Goal: Transaction & Acquisition: Purchase product/service

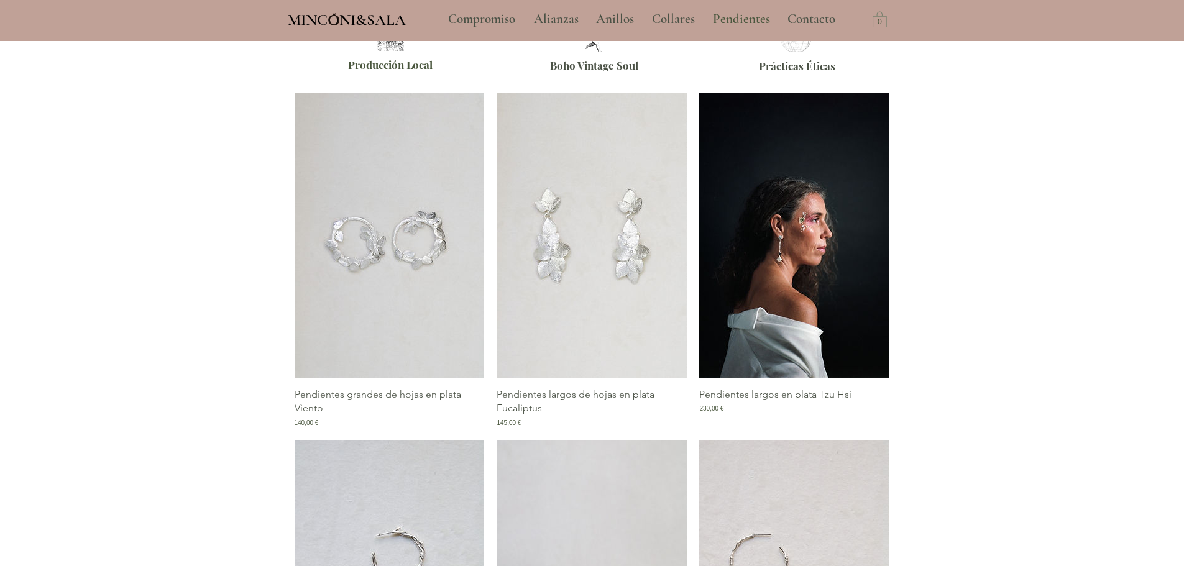
drag, startPoint x: 802, startPoint y: 308, endPoint x: 795, endPoint y: 308, distance: 7.5
click at [802, 308] on img "Galería de Pendientes largos en plata Tzu Hsi" at bounding box center [794, 235] width 190 height 285
click at [804, 244] on img "Galería de Pendientes largos en plata Tzu Hsi" at bounding box center [794, 235] width 190 height 285
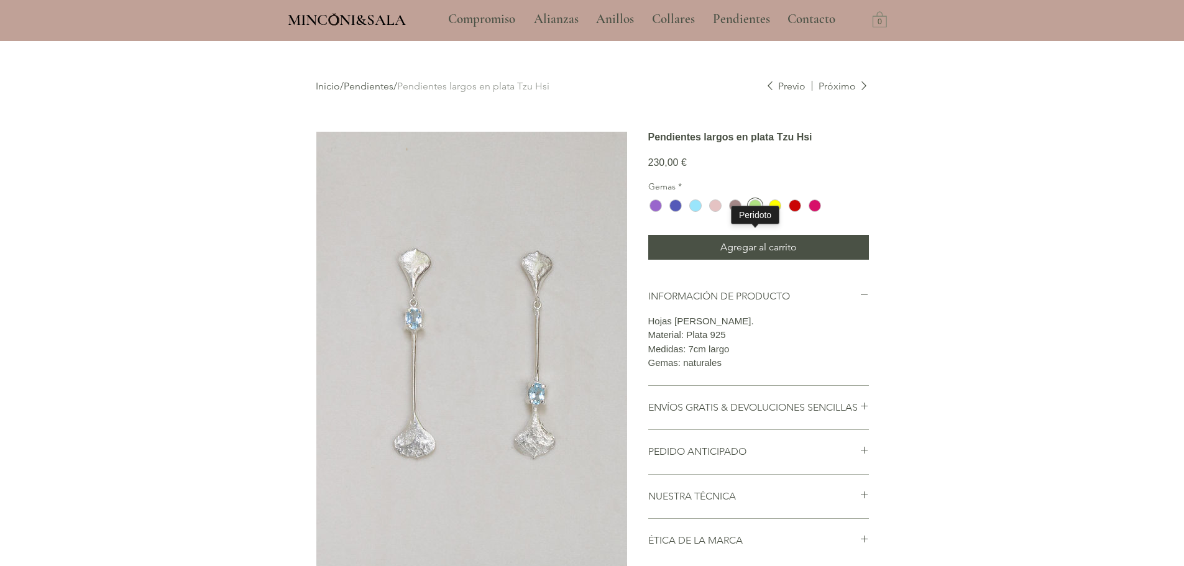
click at [755, 212] on div "main content" at bounding box center [755, 206] width 12 height 12
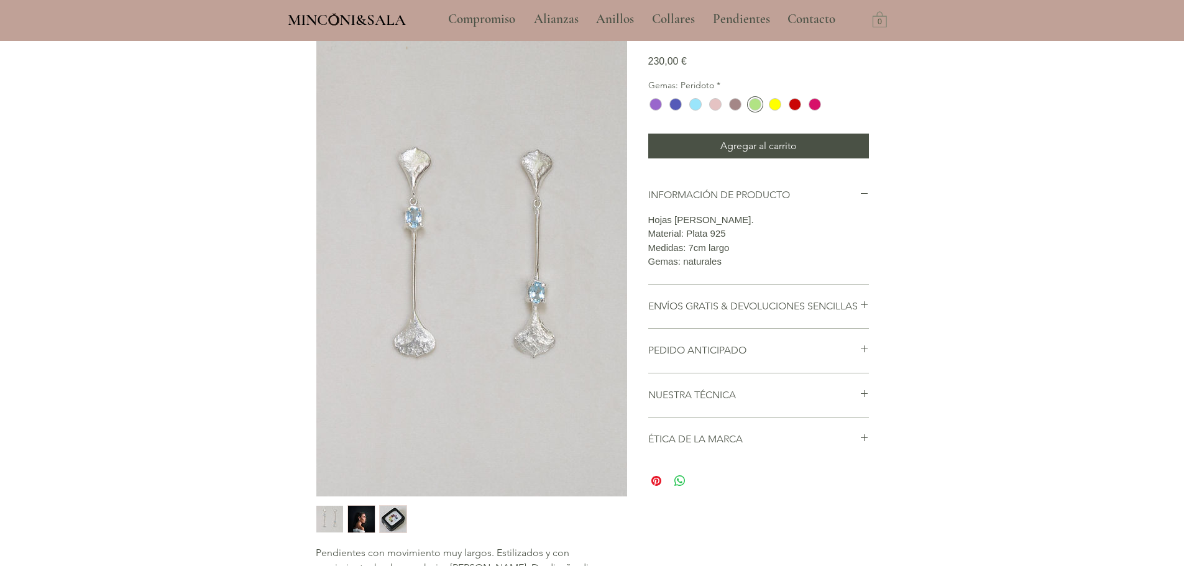
scroll to position [311, 0]
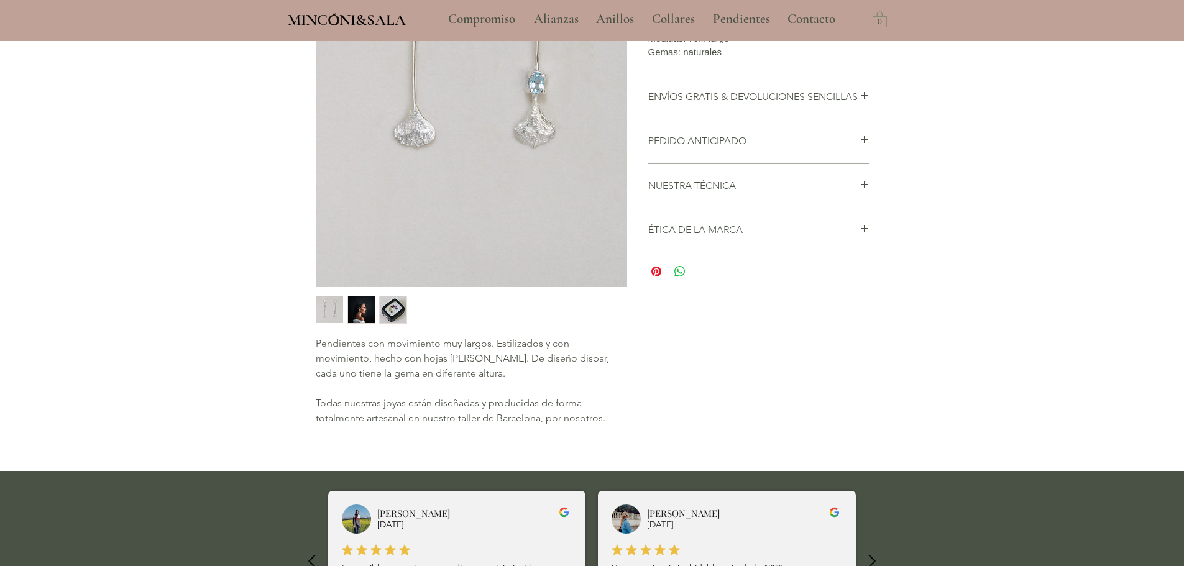
click at [389, 311] on img "3 / 3" at bounding box center [393, 309] width 27 height 27
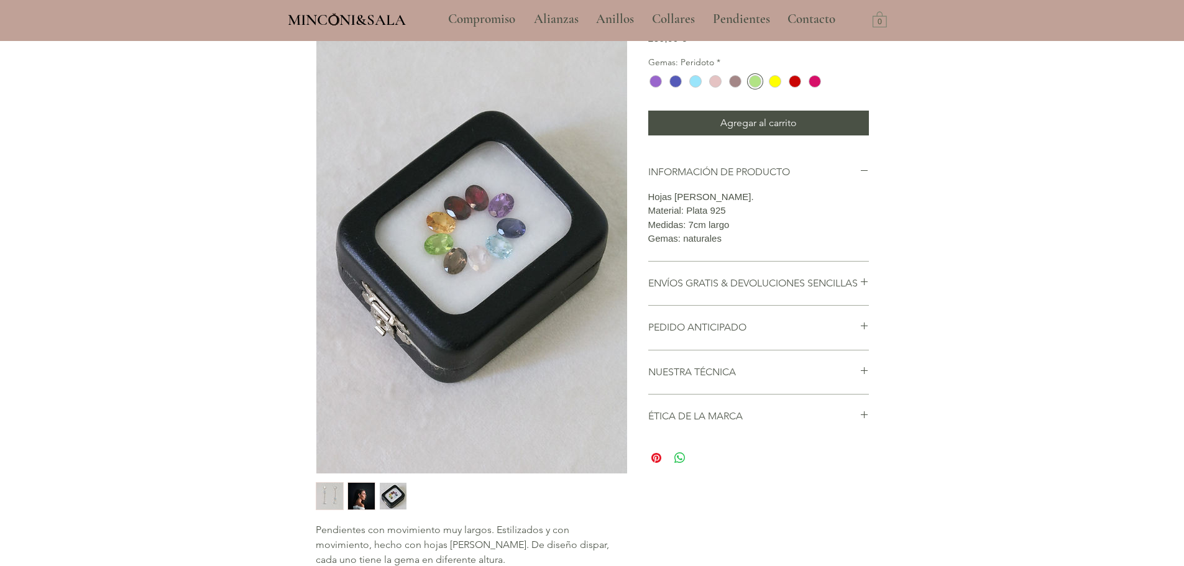
scroll to position [62, 0]
